Goal: Task Accomplishment & Management: Use online tool/utility

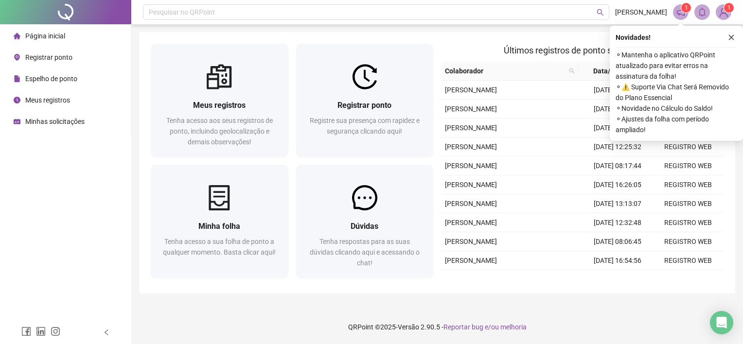
click at [32, 53] on span "Registrar ponto" at bounding box center [48, 57] width 47 height 8
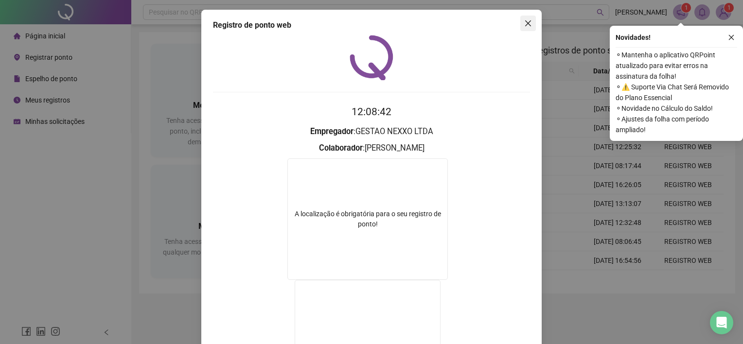
click at [524, 18] on button "Close" at bounding box center [528, 24] width 16 height 16
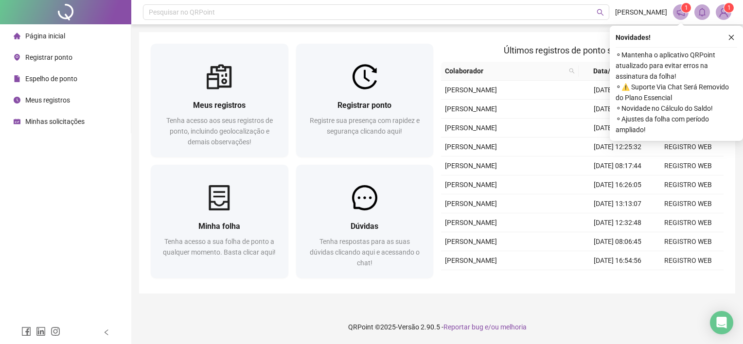
click at [524, 20] on header "Pesquisar no QRPoint [PERSON_NAME] 1 1" at bounding box center [437, 12] width 612 height 24
click at [70, 56] on span "Registrar ponto" at bounding box center [48, 57] width 47 height 8
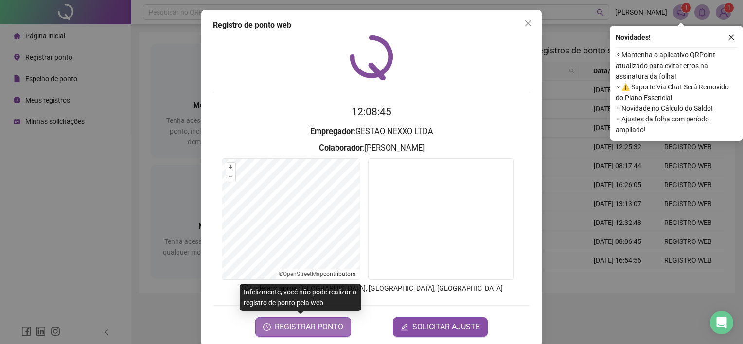
click at [312, 269] on span "REGISTRAR PONTO" at bounding box center [309, 327] width 69 height 12
